Goal: Information Seeking & Learning: Learn about a topic

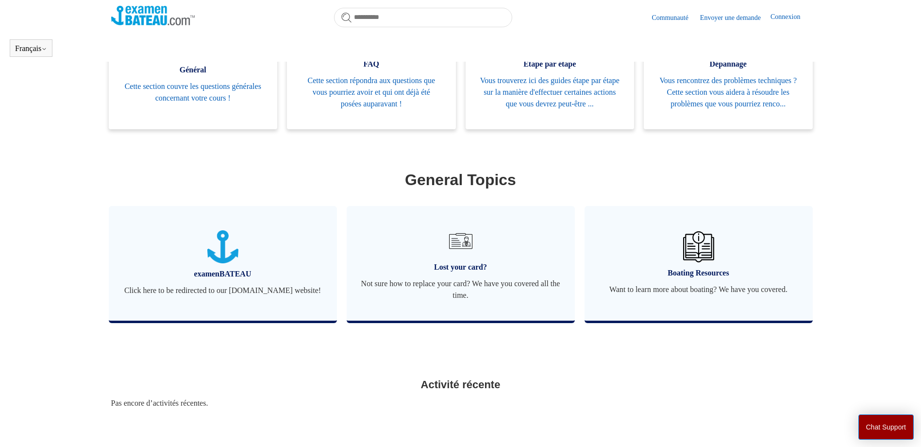
scroll to position [279, 0]
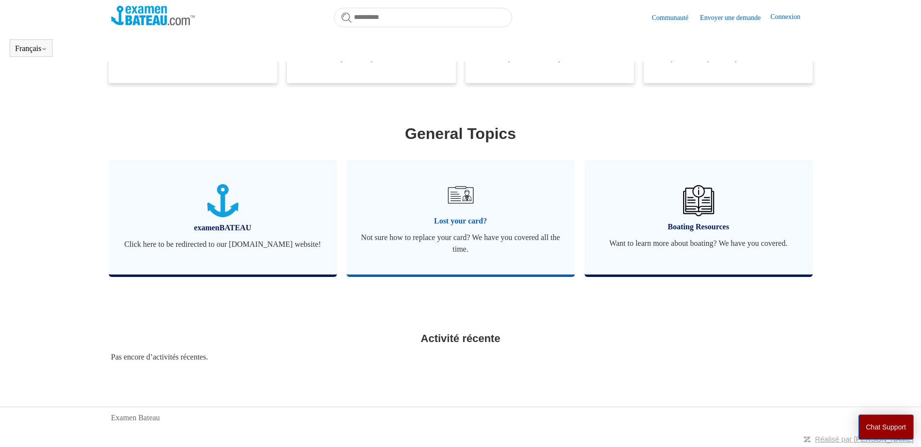
click at [465, 232] on span "Not sure how to replace your card? We have you covered all the time." at bounding box center [460, 243] width 199 height 23
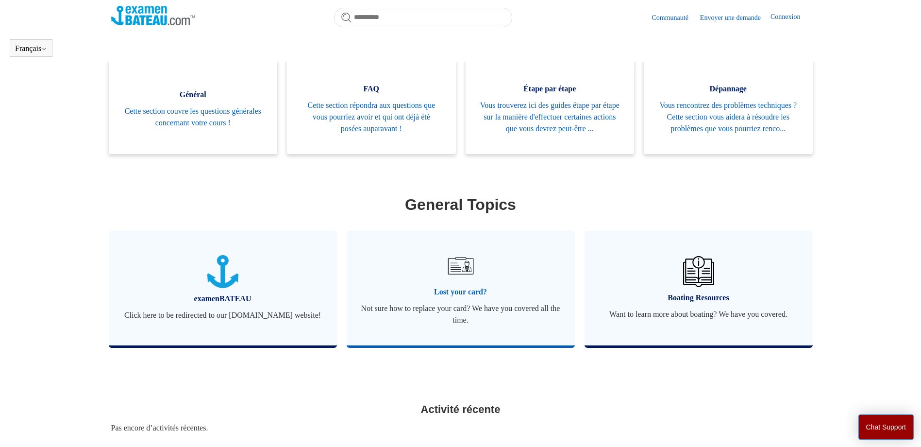
scroll to position [167, 0]
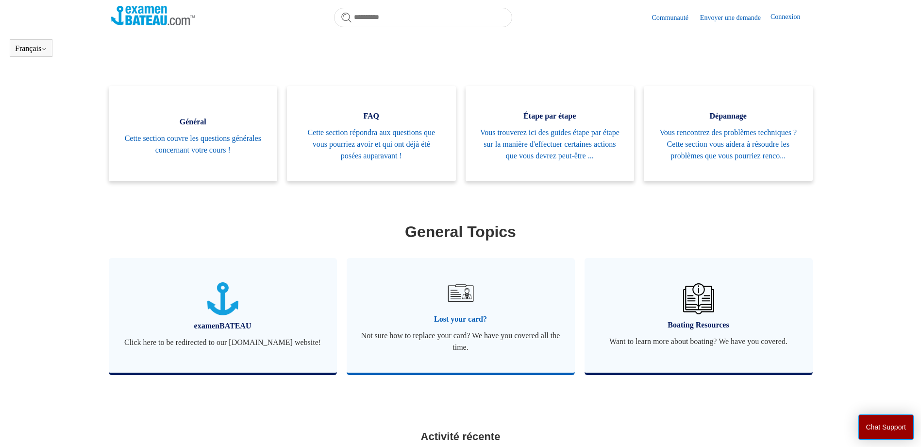
click at [465, 310] on img at bounding box center [460, 293] width 34 height 34
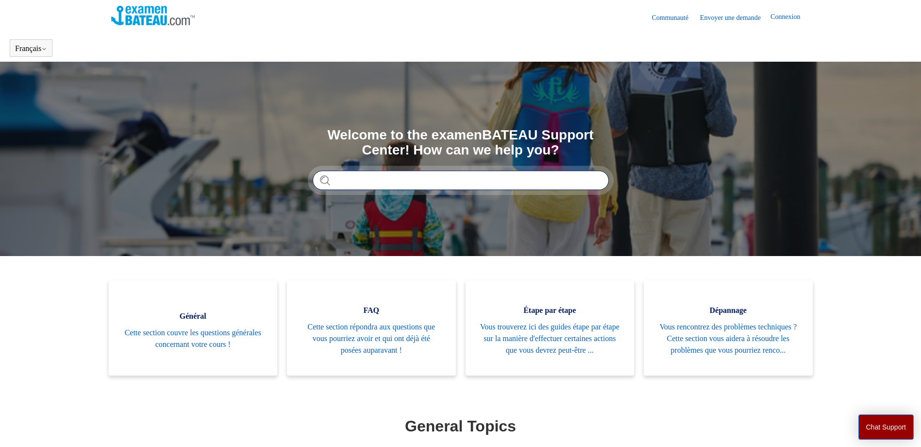
click at [378, 186] on input "Rechercher" at bounding box center [461, 179] width 296 height 19
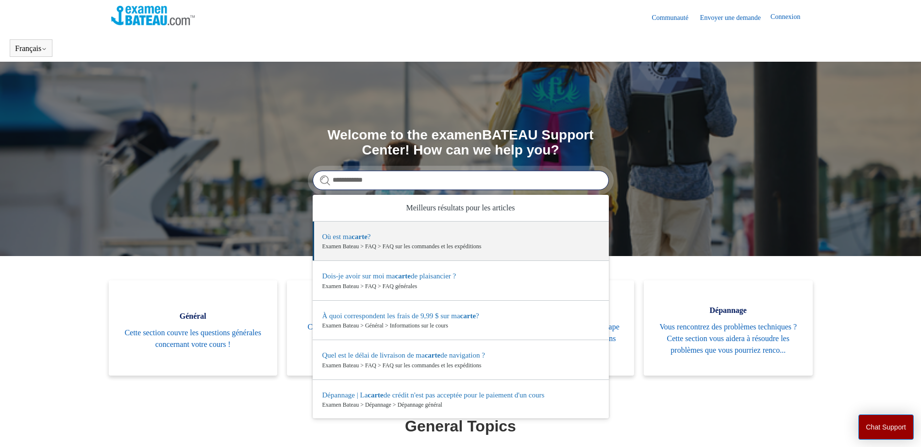
scroll to position [1, 0]
click at [349, 181] on input "**********" at bounding box center [461, 179] width 296 height 19
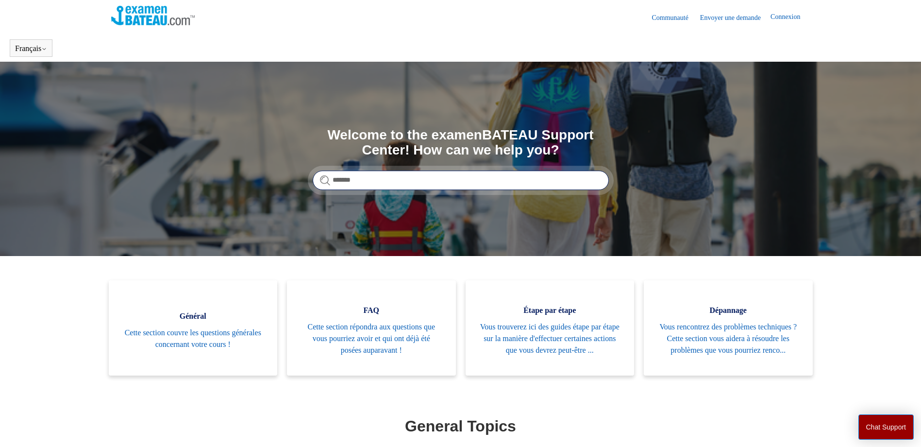
click at [363, 177] on input "******" at bounding box center [461, 179] width 296 height 19
type input "*"
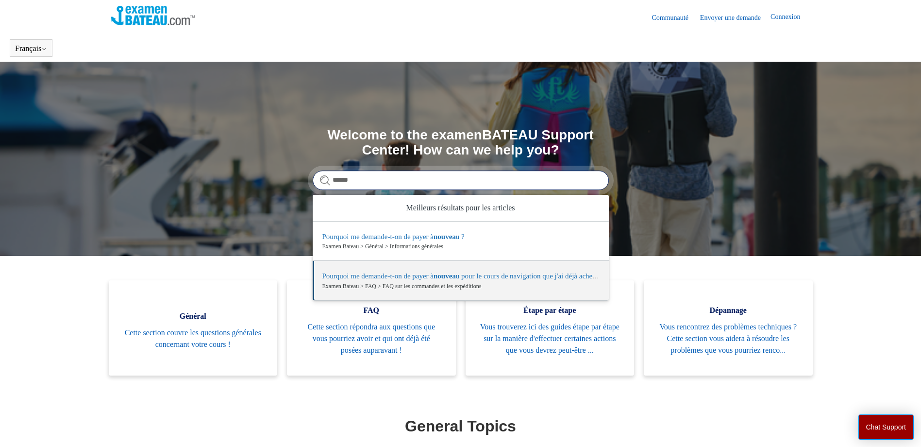
type input "*****"
click at [337, 419] on section "Catégories Général Cette section couvre les questions générales concernant votr…" at bounding box center [460, 432] width 699 height 304
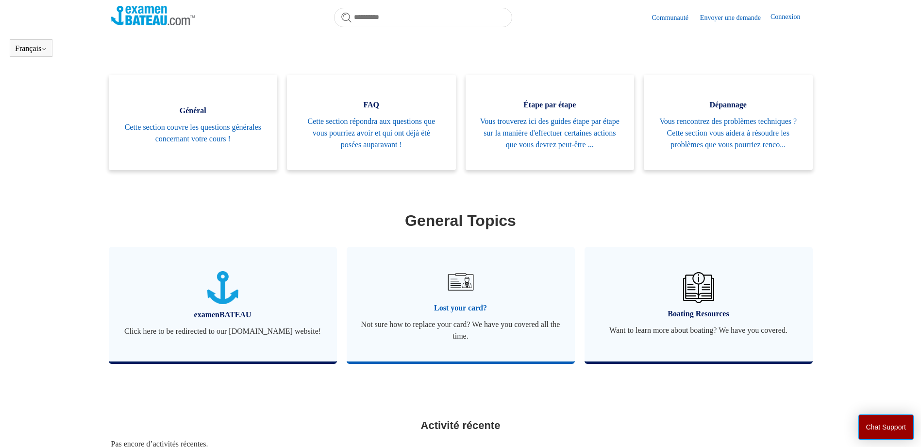
scroll to position [216, 0]
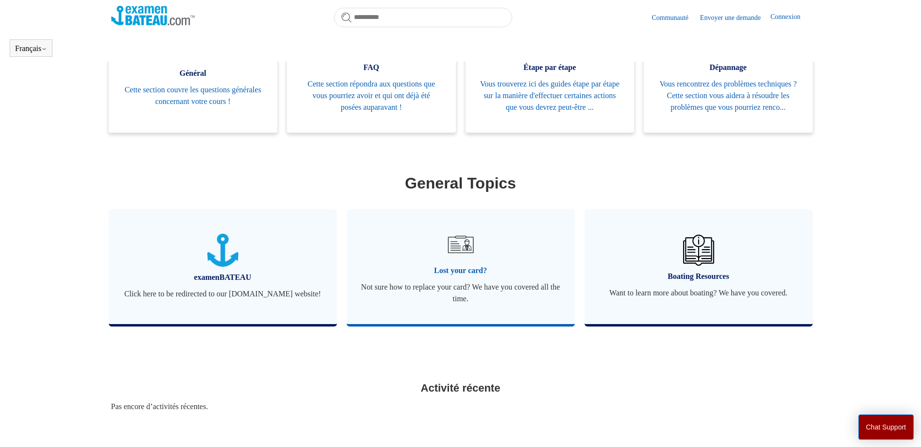
click at [454, 276] on span "Lost your card?" at bounding box center [460, 271] width 199 height 12
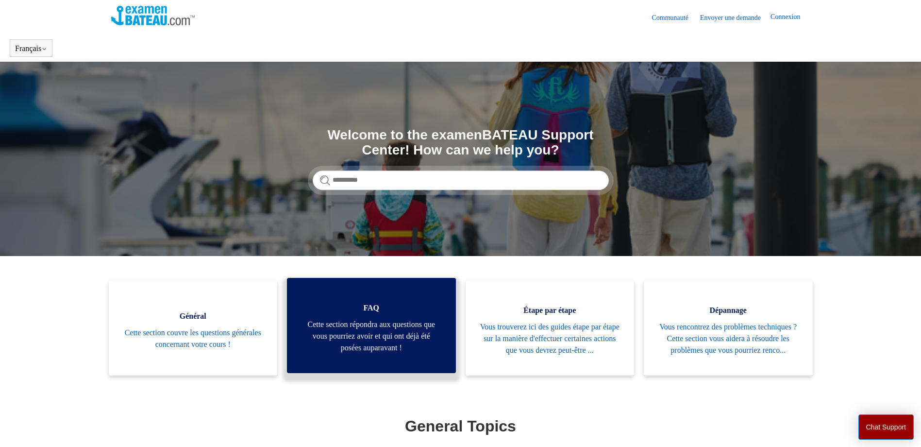
click at [375, 336] on span "Cette section répondra aux questions que vous pourriez avoir et qui ont déjà ét…" at bounding box center [372, 336] width 140 height 35
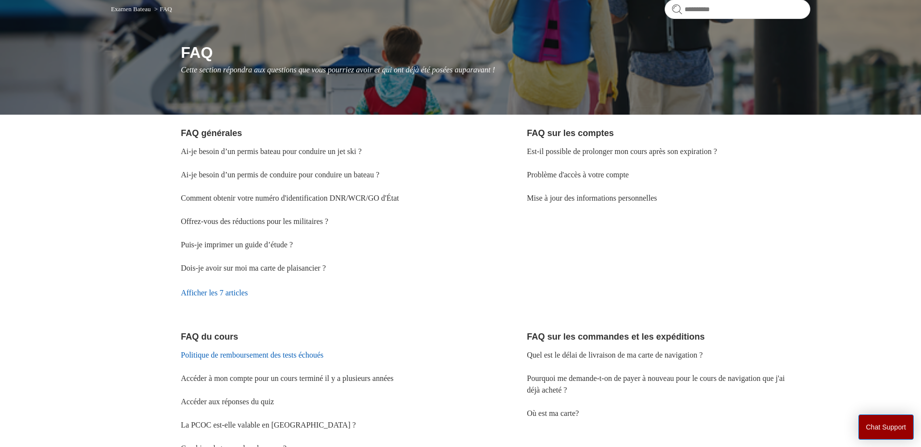
scroll to position [49, 0]
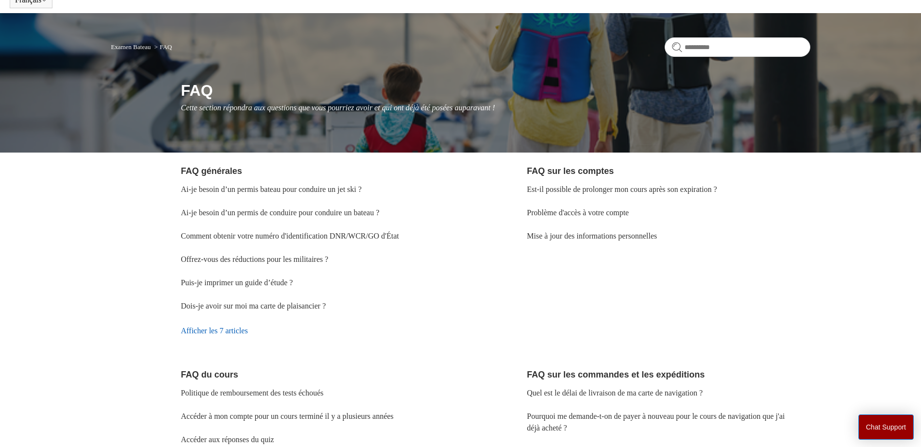
click at [217, 333] on link "Afficher les 7 articles" at bounding box center [322, 331] width 283 height 26
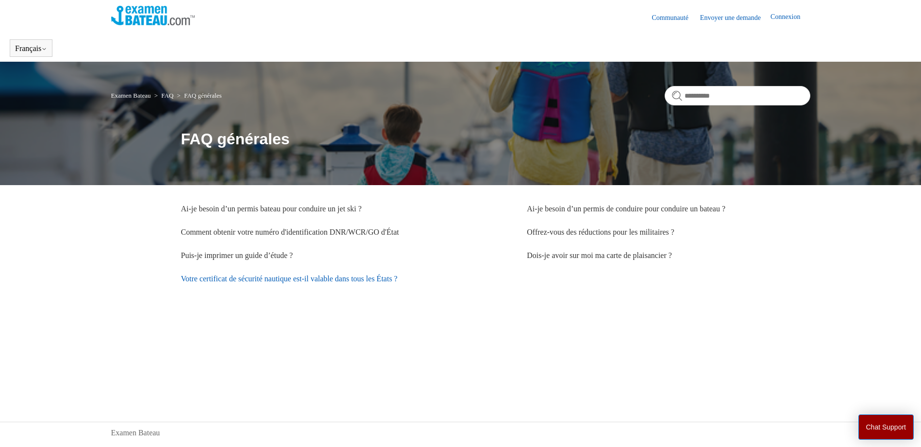
click at [234, 279] on link "Votre certificat de sécurité nautique est-il valable dans tous les États ?" at bounding box center [289, 278] width 217 height 8
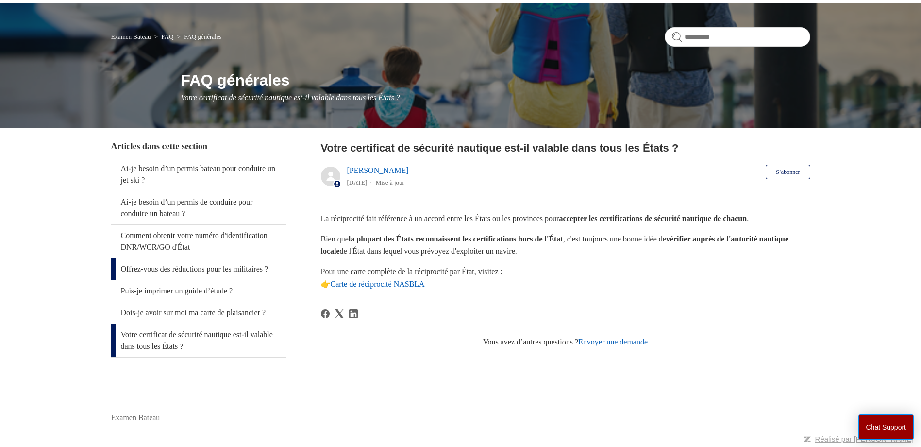
scroll to position [23, 0]
